Goal: Information Seeking & Learning: Learn about a topic

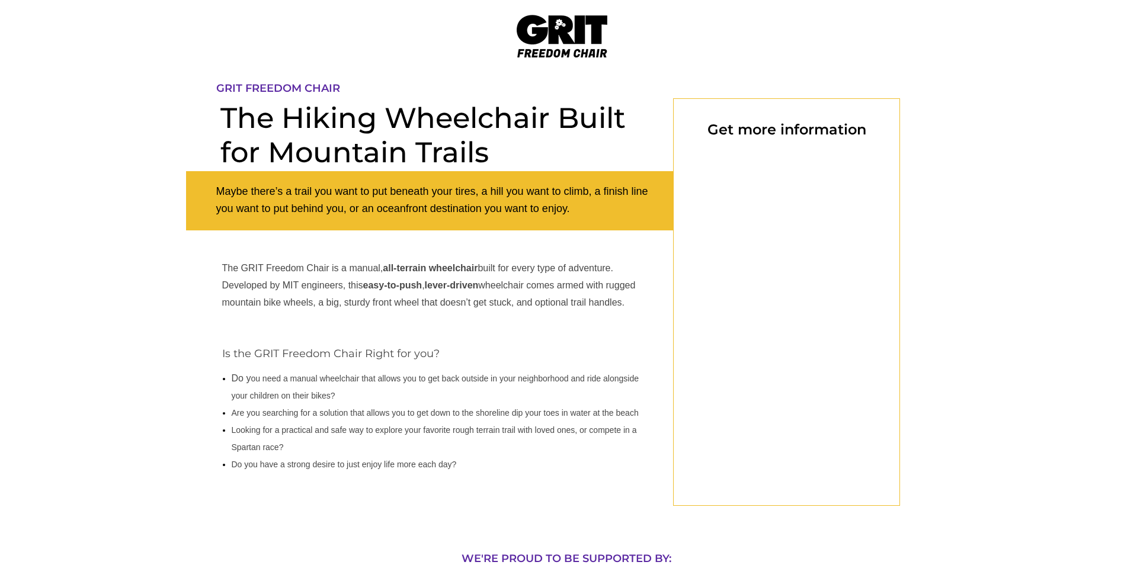
scroll to position [98, 0]
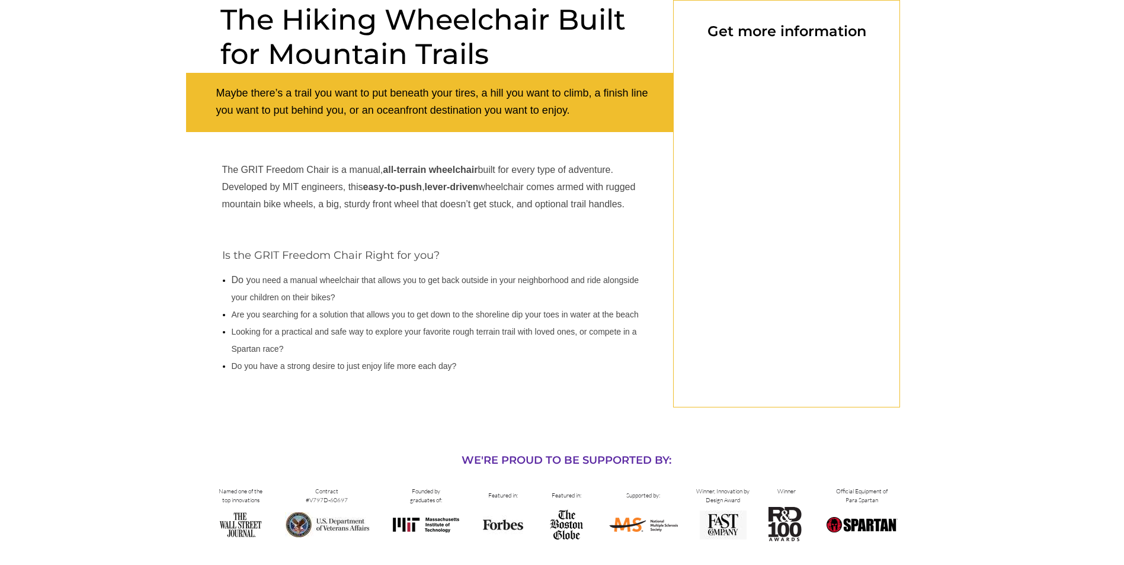
select select "US"
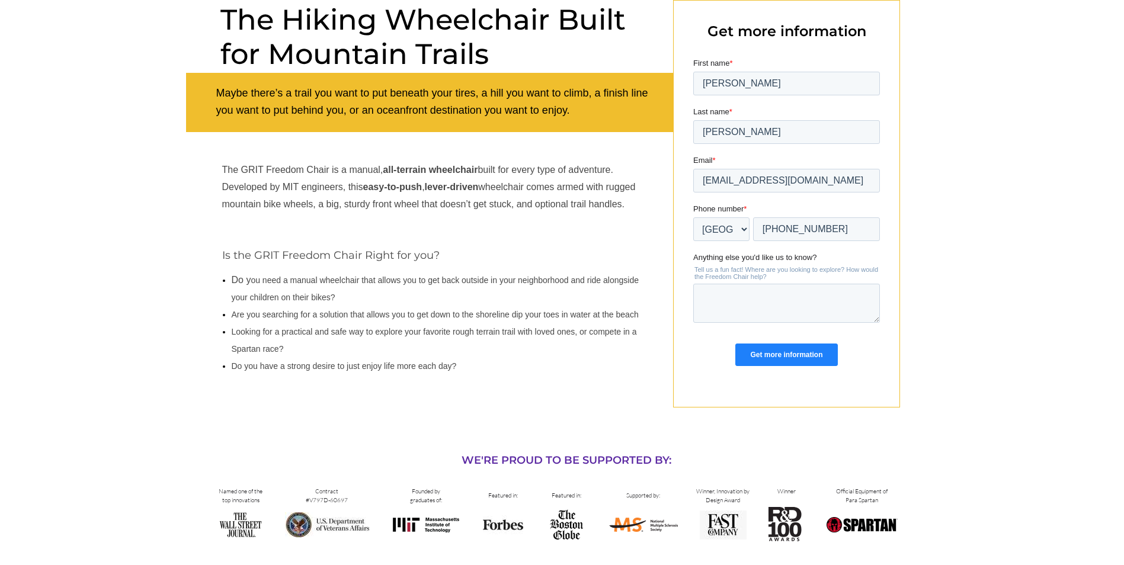
scroll to position [0, 0]
click at [789, 350] on input "Get more information" at bounding box center [786, 355] width 102 height 23
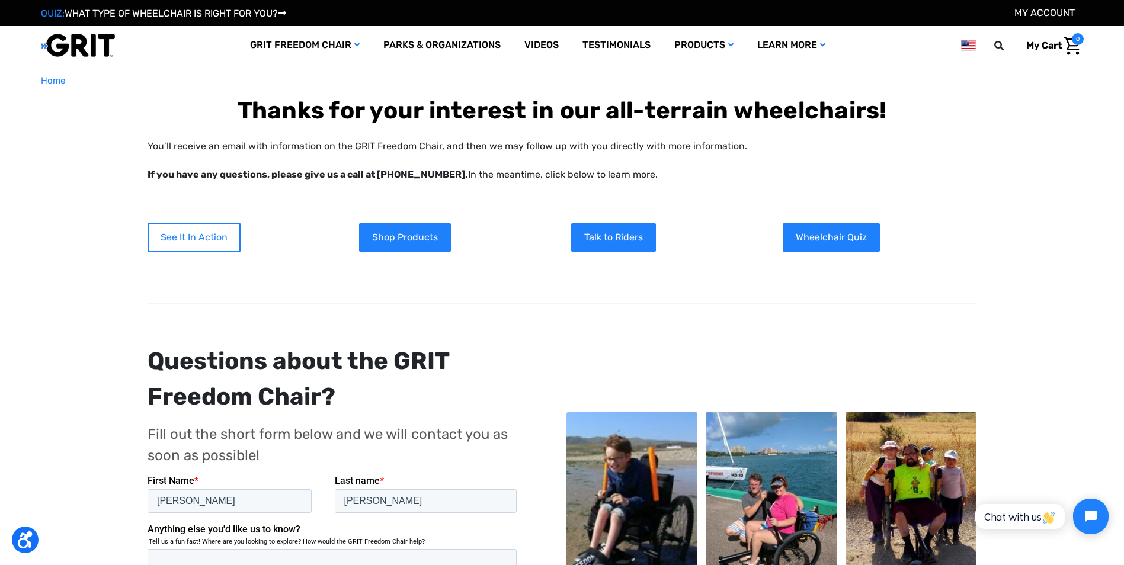
click at [192, 238] on link "See It In Action" at bounding box center [194, 237] width 93 height 28
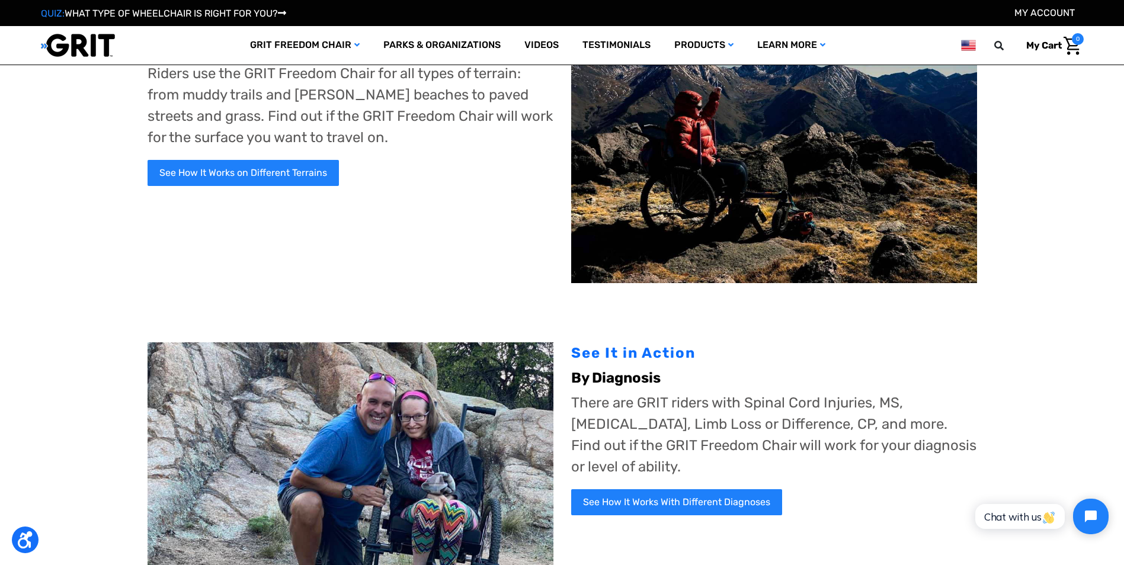
scroll to position [118, 0]
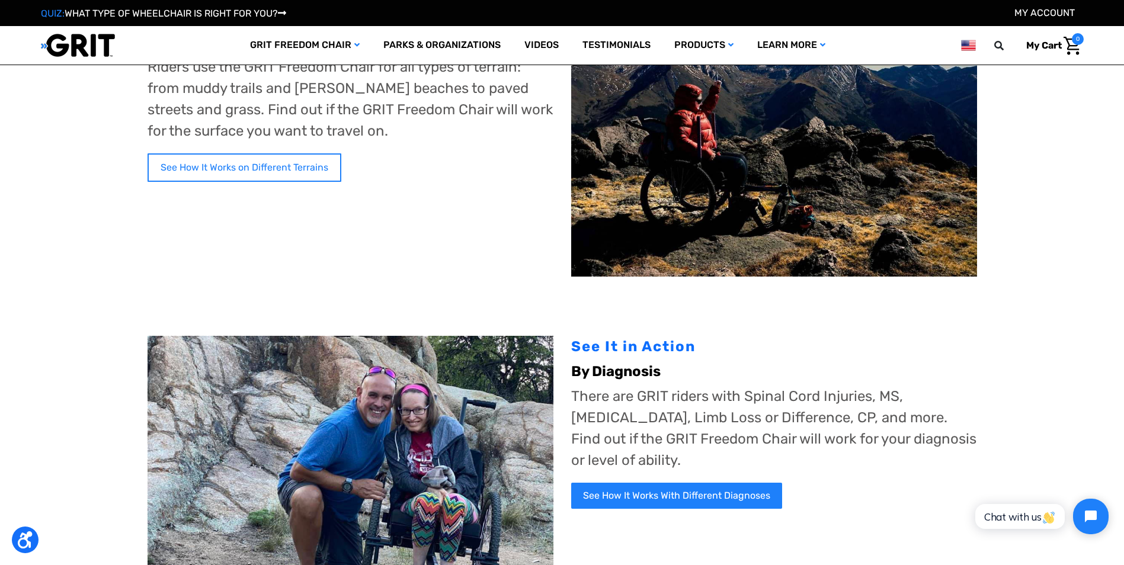
click at [268, 161] on link "See How It Works on Different Terrains" at bounding box center [245, 167] width 194 height 28
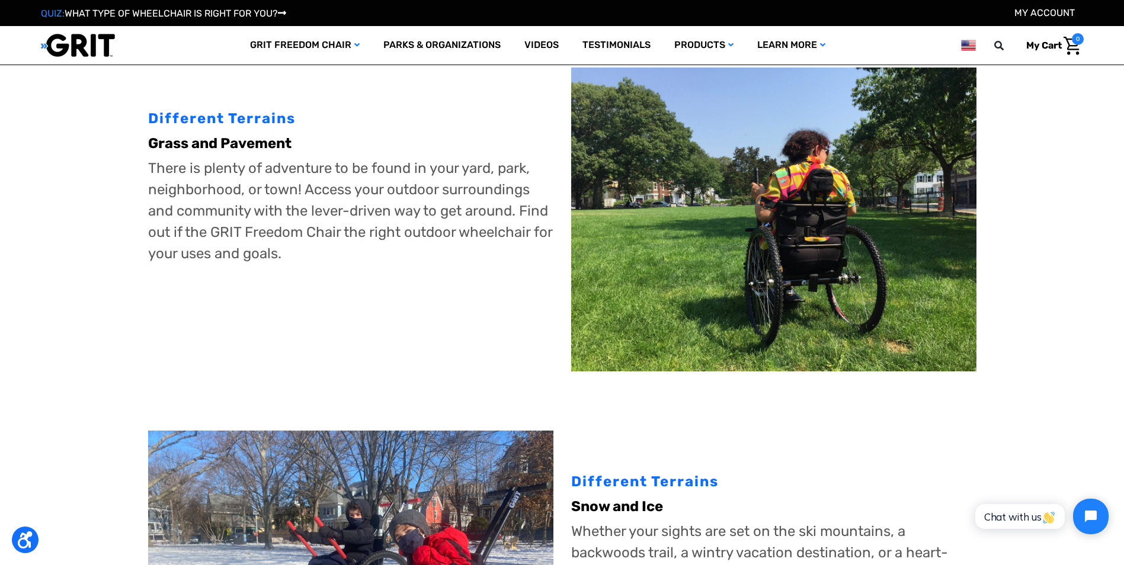
scroll to position [770, 0]
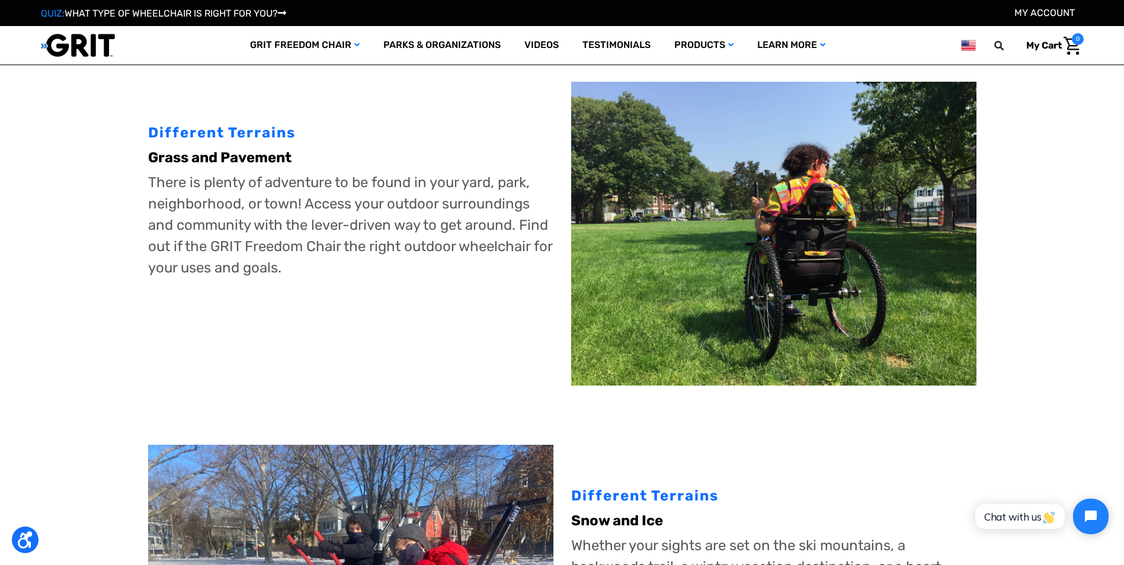
click at [843, 266] on img at bounding box center [773, 234] width 405 height 304
click at [766, 214] on img at bounding box center [773, 234] width 405 height 304
click at [703, 215] on img at bounding box center [773, 234] width 405 height 304
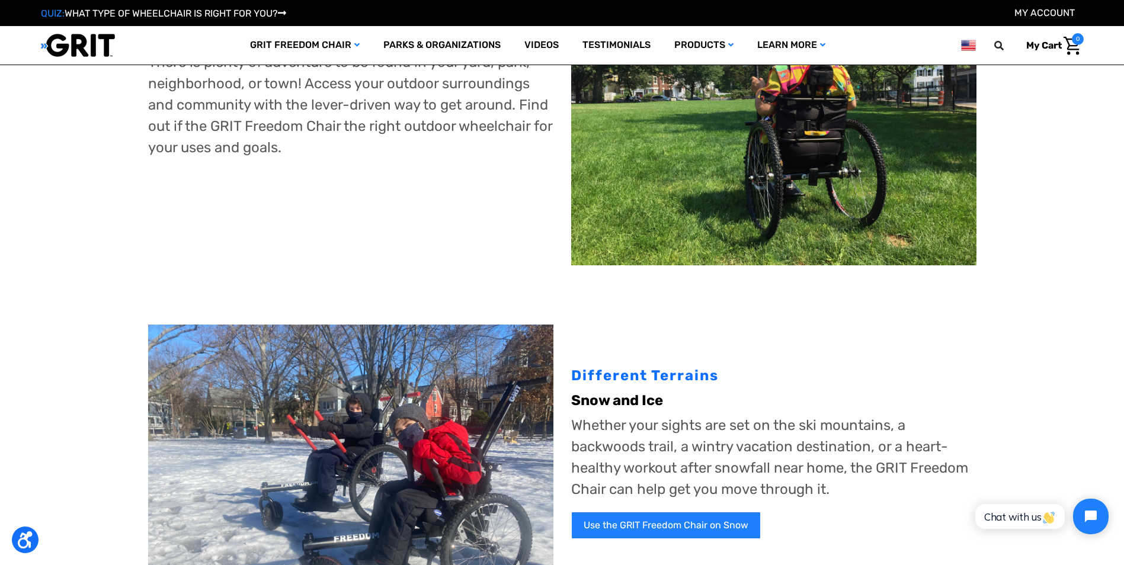
scroll to position [948, 0]
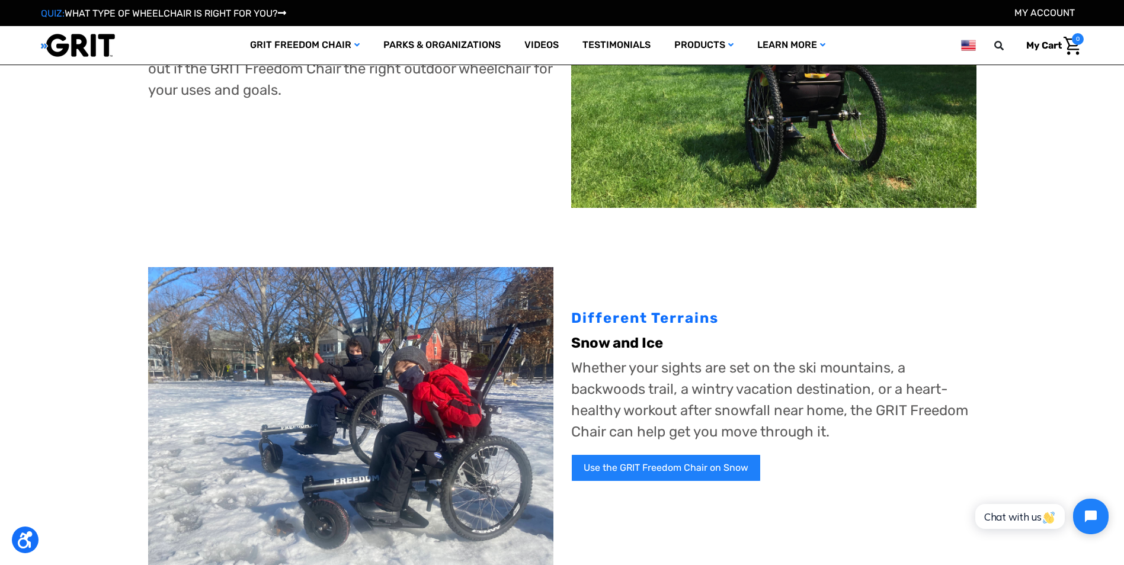
click at [394, 366] on img at bounding box center [350, 419] width 405 height 304
click at [649, 467] on link "Use the GRIT Freedom Chair on Snow" at bounding box center [666, 468] width 191 height 28
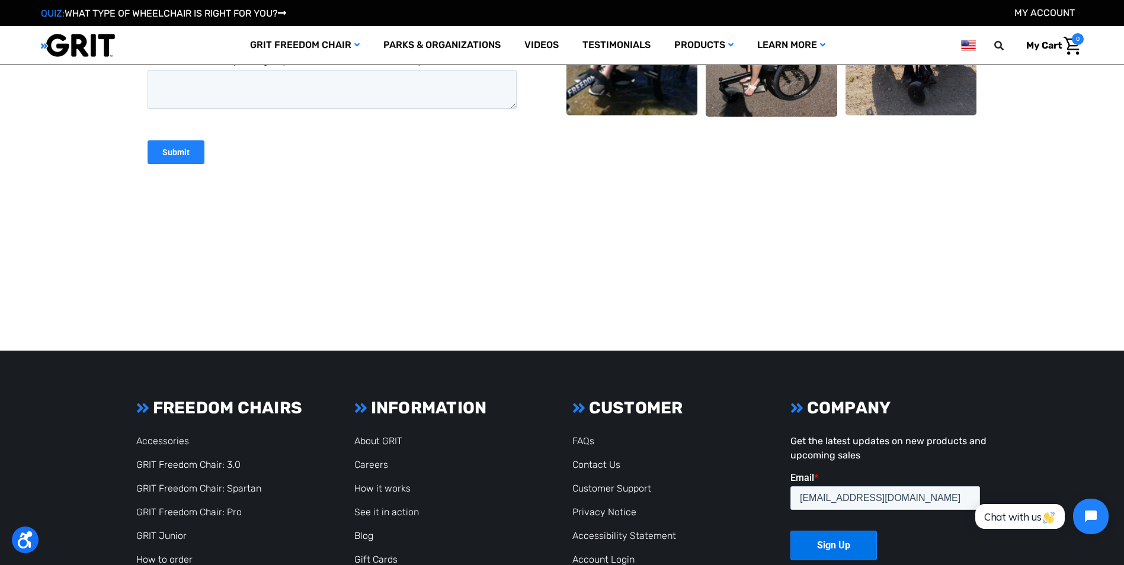
scroll to position [2488, 0]
